Goal: Transaction & Acquisition: Purchase product/service

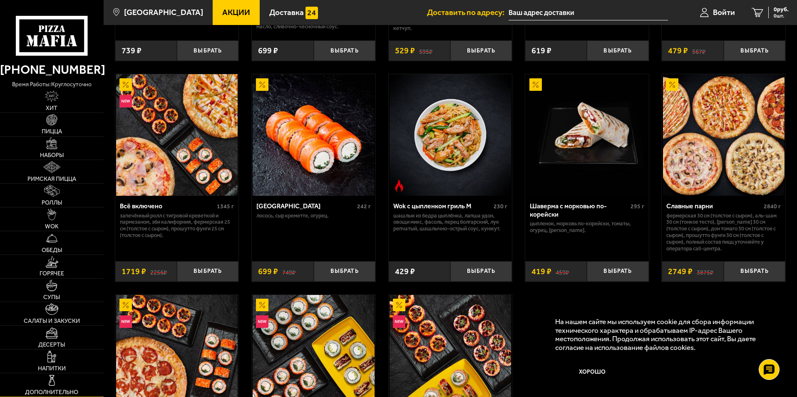
scroll to position [416, 0]
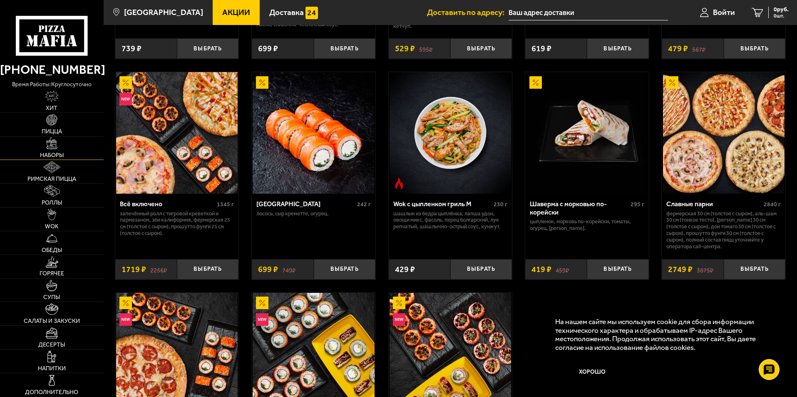
click at [45, 150] on link "Наборы" at bounding box center [52, 148] width 104 height 23
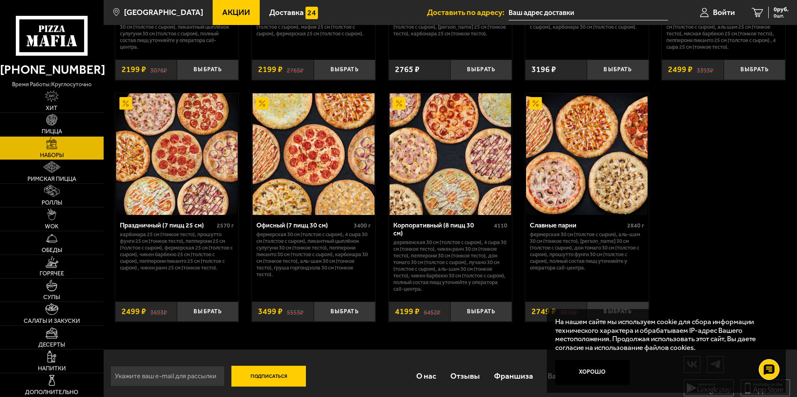
scroll to position [1260, 0]
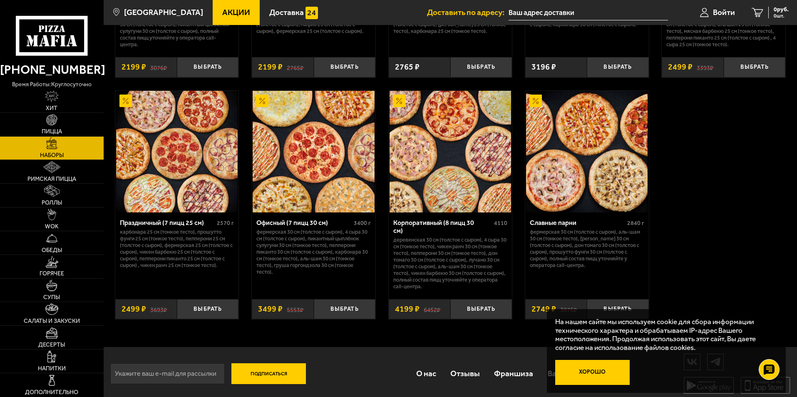
click at [575, 361] on button "Хорошо" at bounding box center [592, 372] width 75 height 25
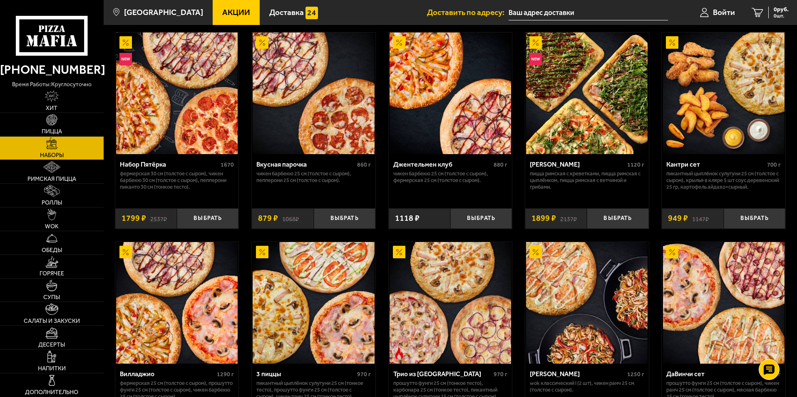
scroll to position [0, 0]
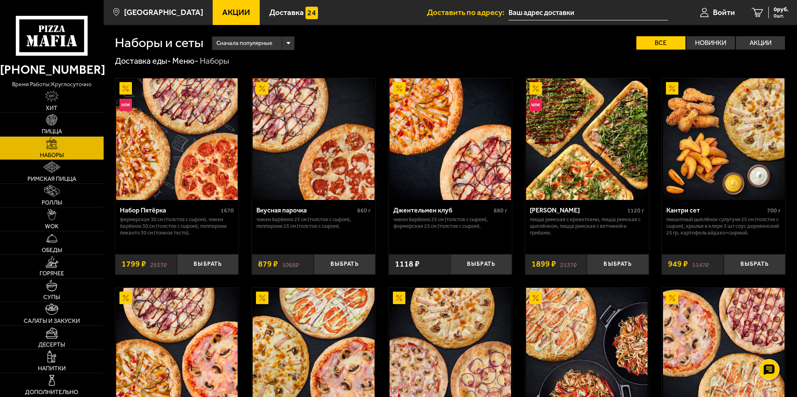
click at [303, 57] on div "Доставка еды - Меню - Наборы" at bounding box center [450, 61] width 671 height 11
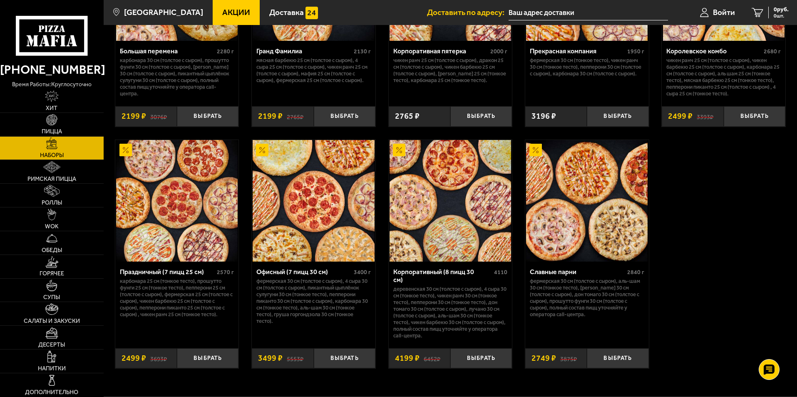
scroll to position [1249, 0]
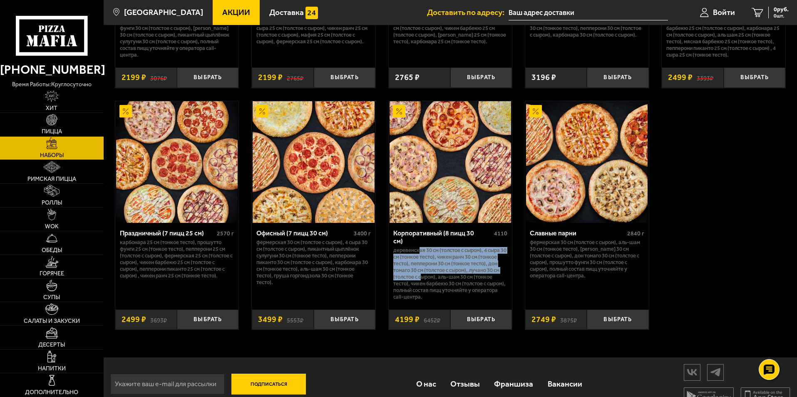
drag, startPoint x: 421, startPoint y: 275, endPoint x: 421, endPoint y: 246, distance: 28.7
click at [421, 247] on p "Деревенская 30 см (толстое с сыром), 4 сыра 30 см (тонкое тесто), Чикен Ранч 30…" at bounding box center [450, 273] width 115 height 53
click at [426, 251] on p "Деревенская 30 см (толстое с сыром), 4 сыра 30 см (тонкое тесто), Чикен Ранч 30…" at bounding box center [450, 273] width 115 height 53
drag, startPoint x: 429, startPoint y: 252, endPoint x: 452, endPoint y: 270, distance: 29.7
click at [452, 270] on p "Деревенская 30 см (толстое с сыром), 4 сыра 30 см (тонкое тесто), Чикен Ранч 30…" at bounding box center [450, 273] width 115 height 53
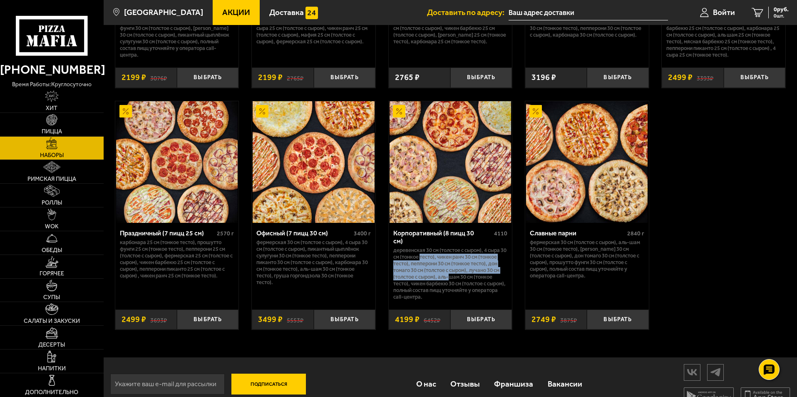
click at [452, 270] on p "Деревенская 30 см (толстое с сыром), 4 сыра 30 см (тонкое тесто), Чикен Ранч 30…" at bounding box center [450, 273] width 115 height 53
drag, startPoint x: 742, startPoint y: 213, endPoint x: 742, endPoint y: 207, distance: 5.5
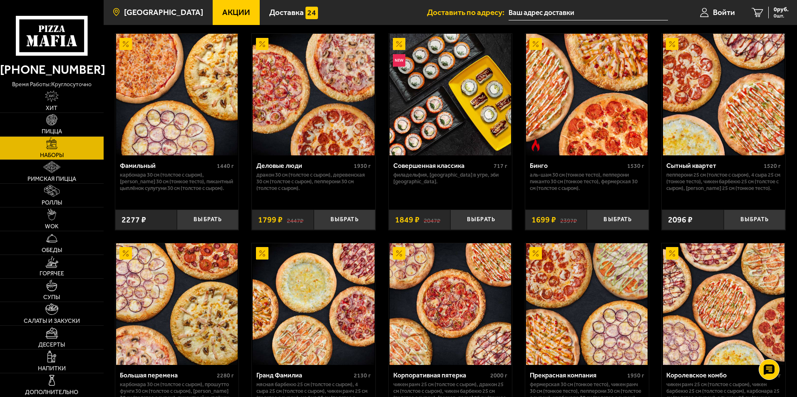
scroll to position [885, 0]
